Goal: Information Seeking & Learning: Learn about a topic

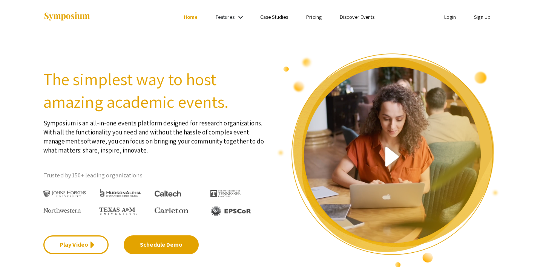
click at [349, 18] on link "Discover Events" at bounding box center [356, 17] width 35 height 7
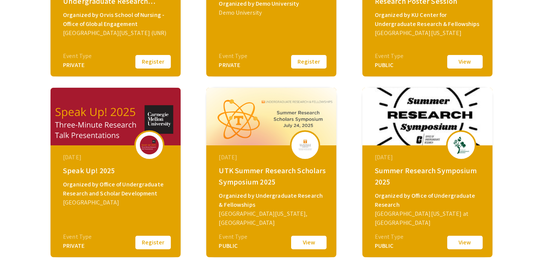
scroll to position [222, 0]
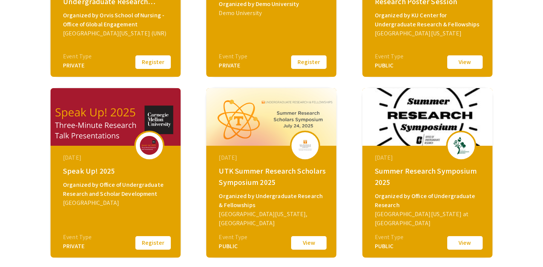
click at [304, 239] on button "View" at bounding box center [309, 243] width 38 height 16
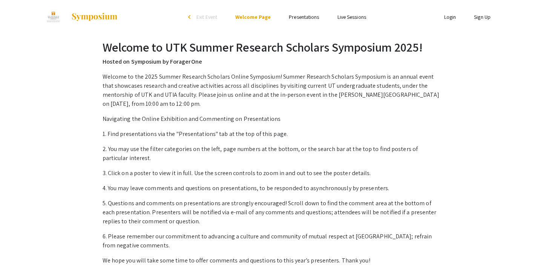
click at [204, 16] on span "Exit Event" at bounding box center [206, 17] width 21 height 7
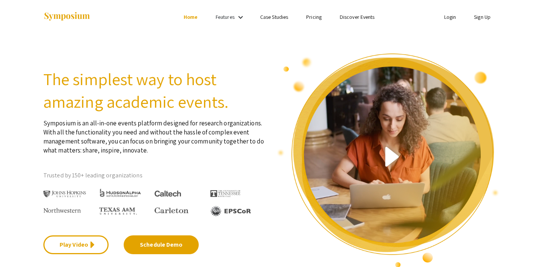
click at [363, 14] on link "Discover Events" at bounding box center [356, 17] width 35 height 7
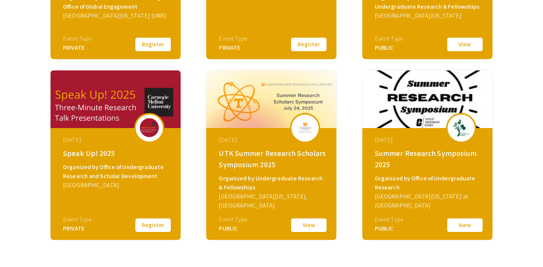
scroll to position [315, 0]
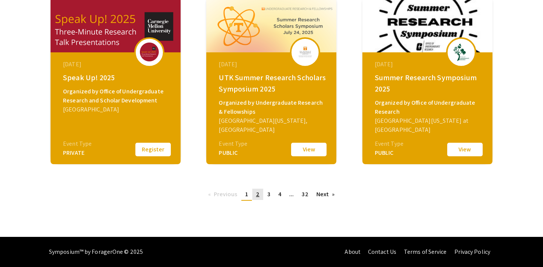
click at [258, 195] on span "2" at bounding box center [257, 194] width 3 height 8
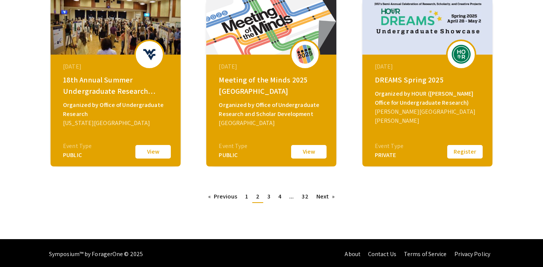
scroll to position [315, 0]
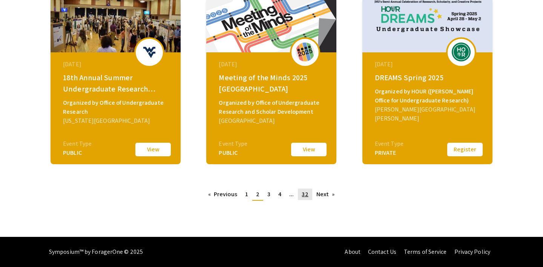
click at [300, 197] on link "page 32" at bounding box center [305, 194] width 14 height 11
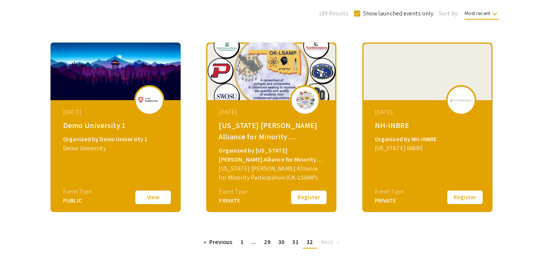
scroll to position [76, 0]
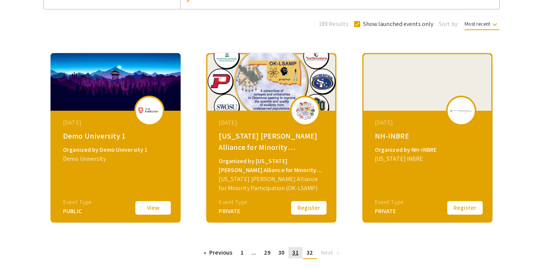
click at [295, 250] on span "31" at bounding box center [295, 253] width 6 height 8
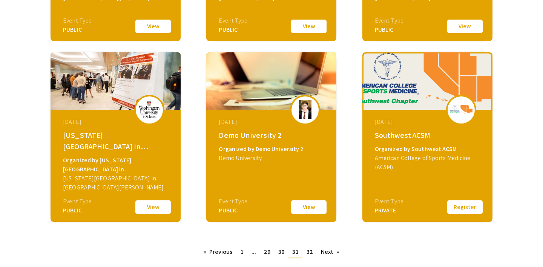
scroll to position [315, 0]
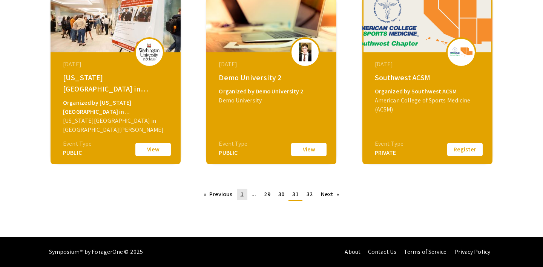
click at [242, 193] on span "1" at bounding box center [241, 194] width 3 height 8
